Goal: Task Accomplishment & Management: Use online tool/utility

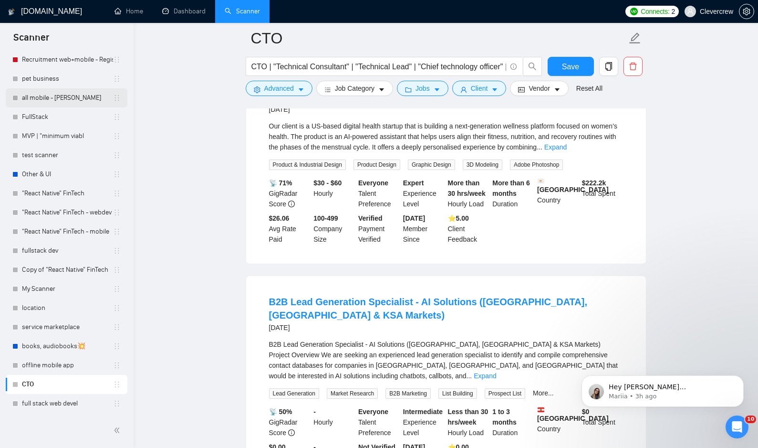
scroll to position [6885, 0]
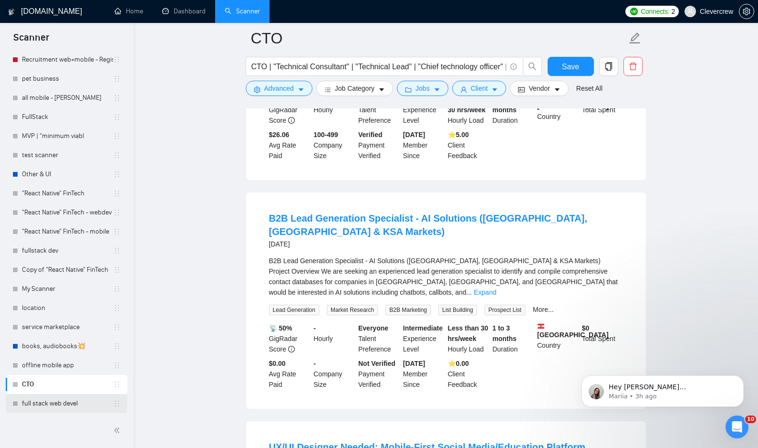
click at [46, 406] on link "full stack web devel" at bounding box center [67, 403] width 91 height 19
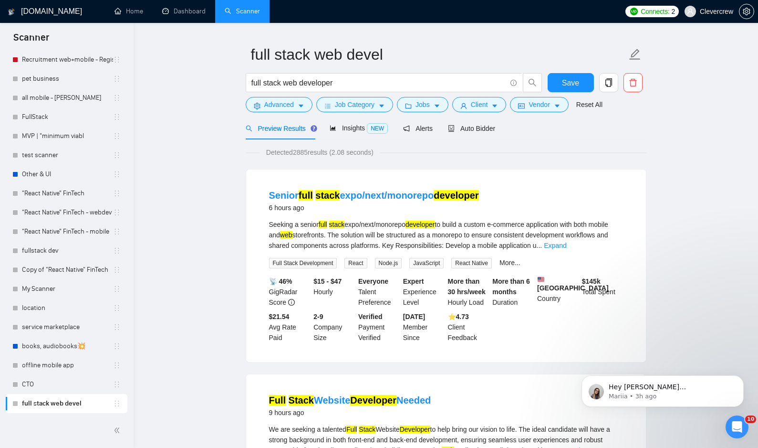
scroll to position [24, 0]
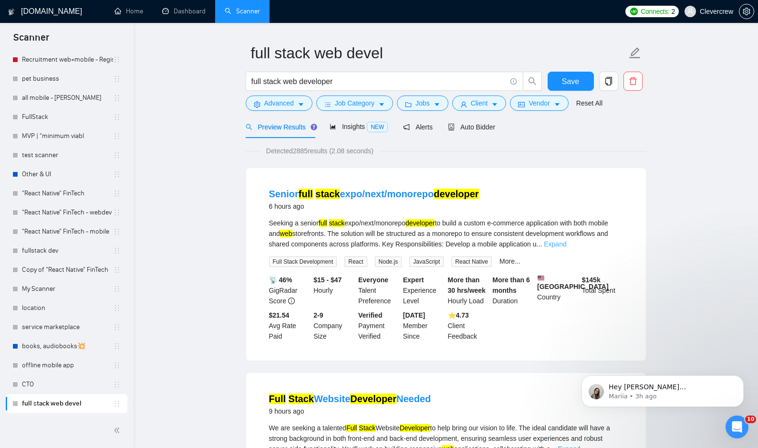
click at [567, 244] on link "Expand" at bounding box center [555, 244] width 22 height 8
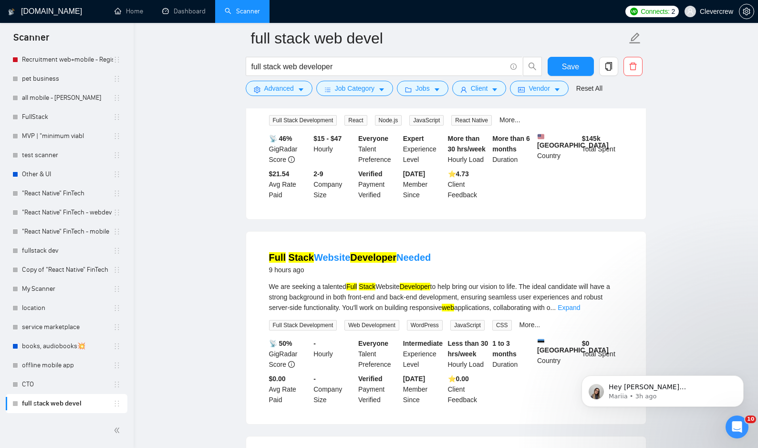
scroll to position [242, 0]
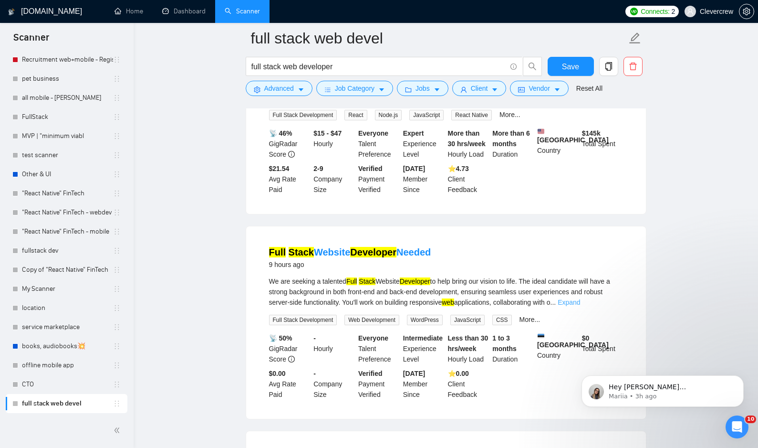
click at [580, 306] on link "Expand" at bounding box center [569, 302] width 22 height 8
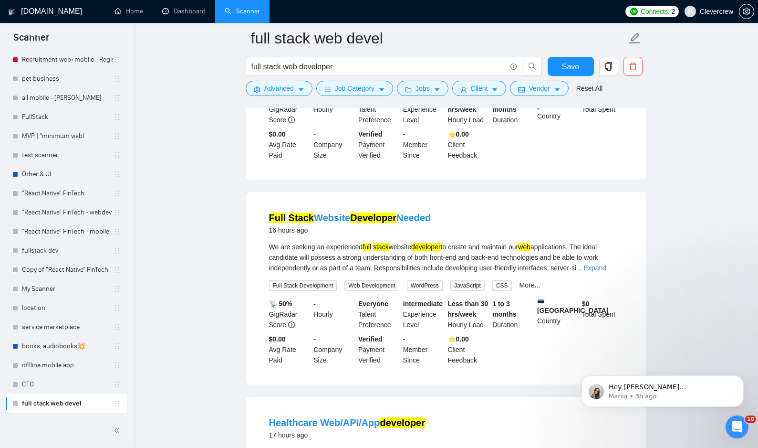
scroll to position [1110, 0]
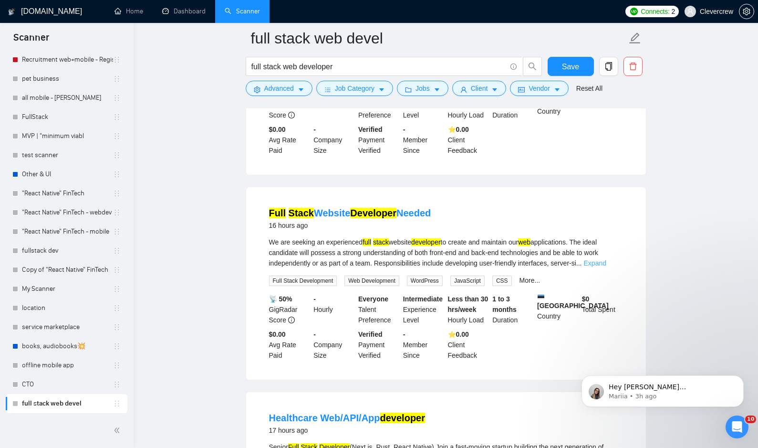
click at [607, 267] on link "Expand" at bounding box center [595, 263] width 22 height 8
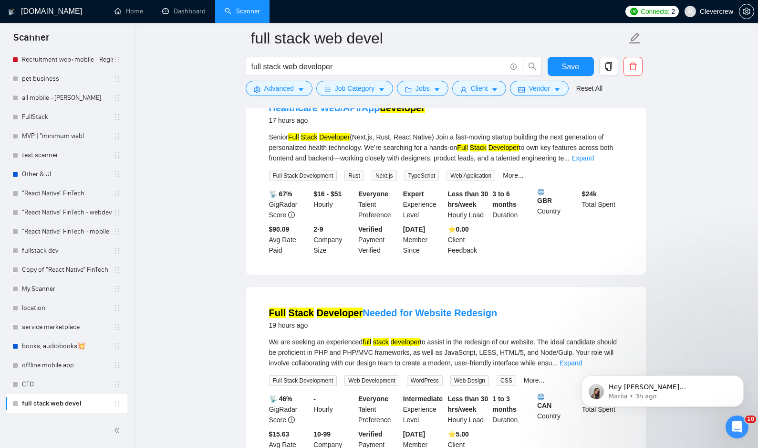
scroll to position [1537, 0]
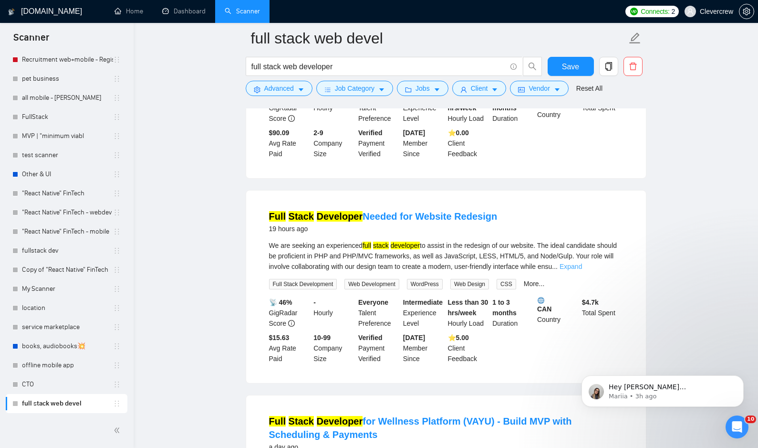
click at [582, 270] on link "Expand" at bounding box center [571, 267] width 22 height 8
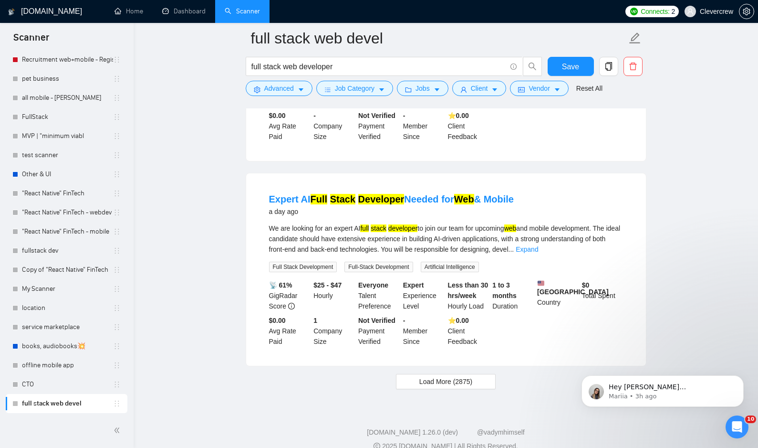
scroll to position [2042, 0]
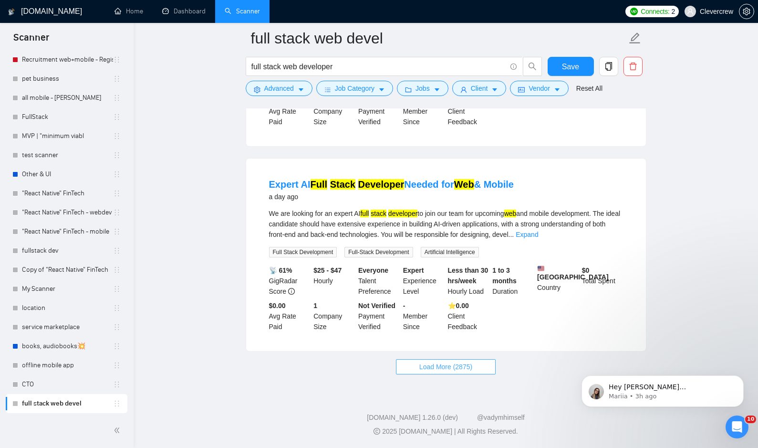
click at [489, 370] on button "Load More (2875)" at bounding box center [446, 366] width 100 height 15
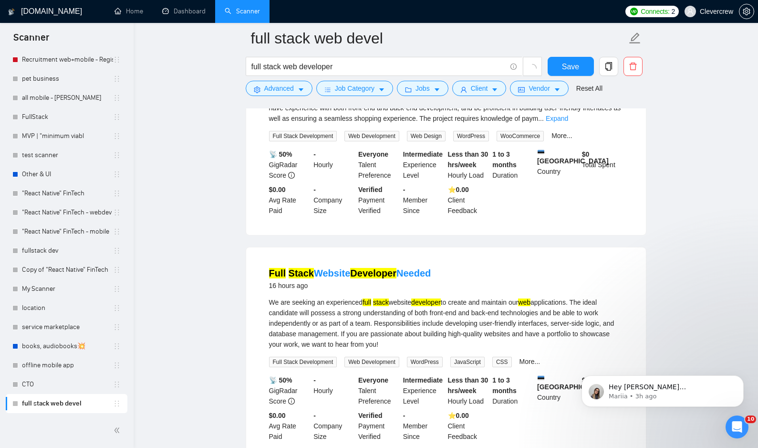
scroll to position [552, 0]
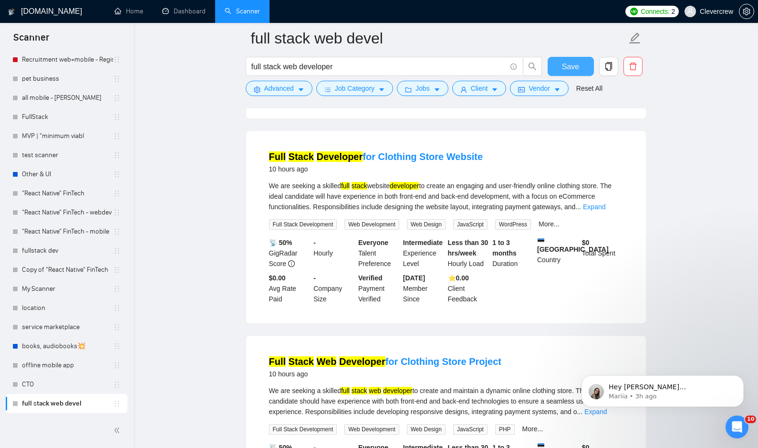
click at [579, 71] on span "Save" at bounding box center [570, 67] width 17 height 12
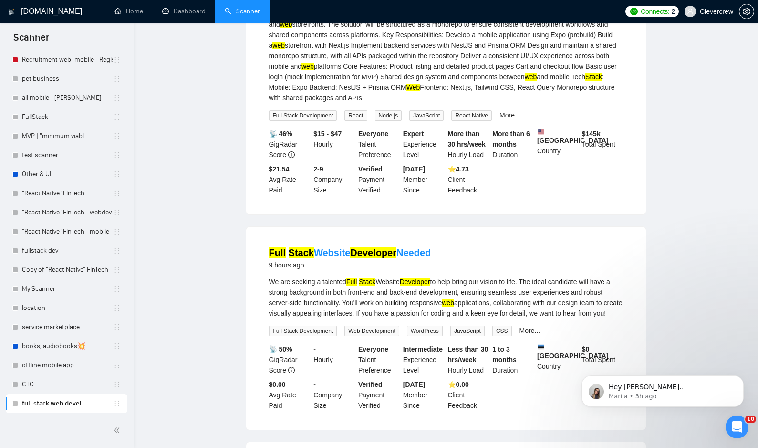
scroll to position [0, 0]
